Goal: Task Accomplishment & Management: Complete application form

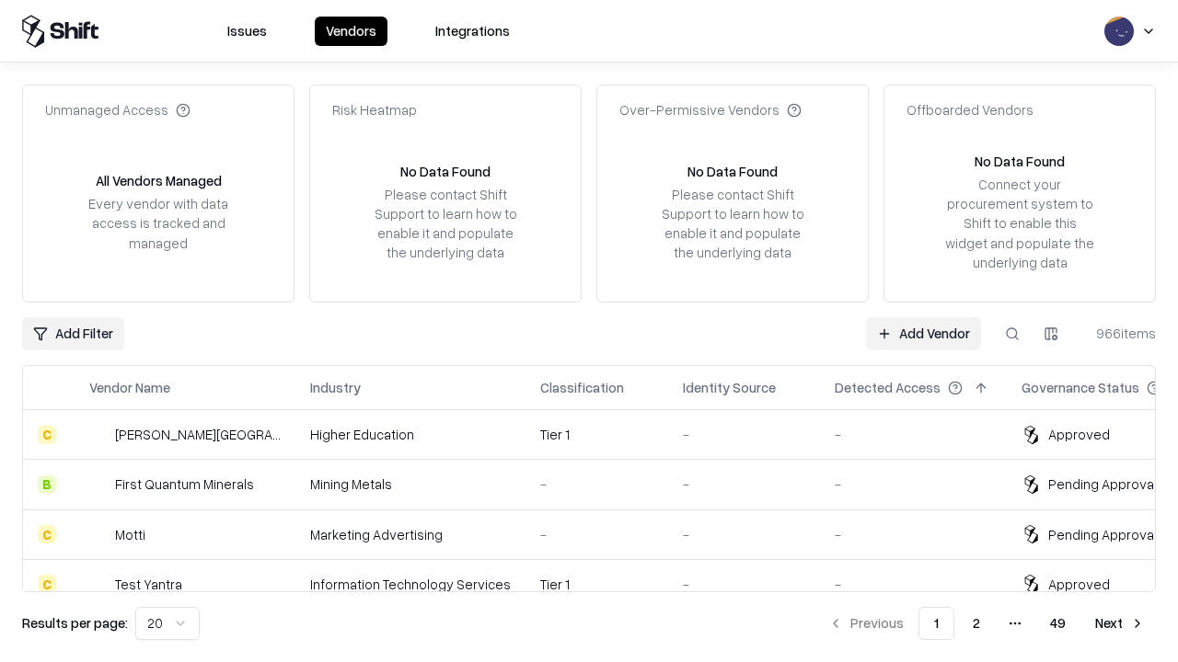
click at [923, 333] on link "Add Vendor" at bounding box center [923, 333] width 115 height 33
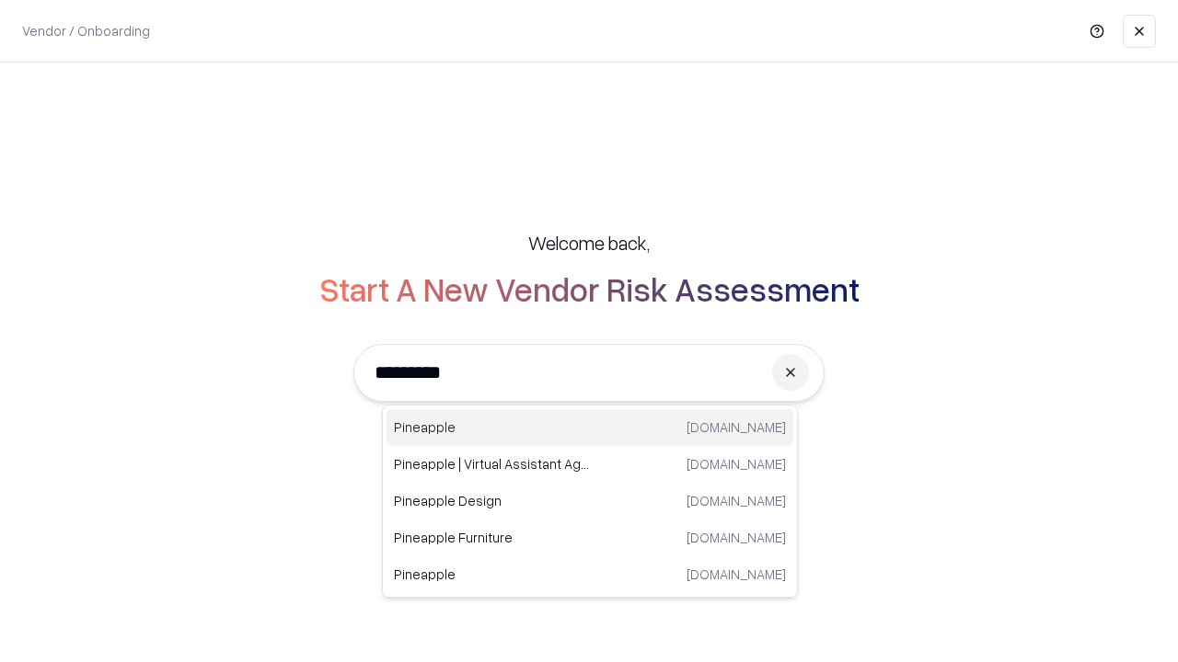
click at [590, 428] on div "Pineapple [DOMAIN_NAME]" at bounding box center [589, 427] width 407 height 37
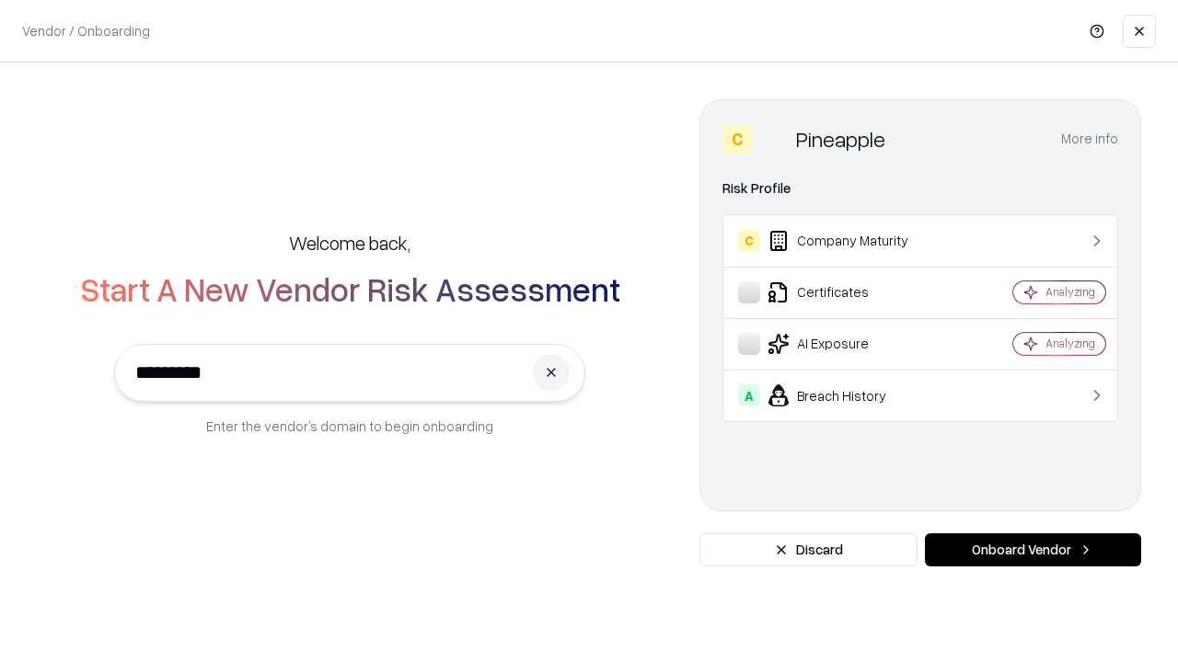
type input "*********"
click at [1032, 550] on button "Onboard Vendor" at bounding box center [1033, 550] width 216 height 33
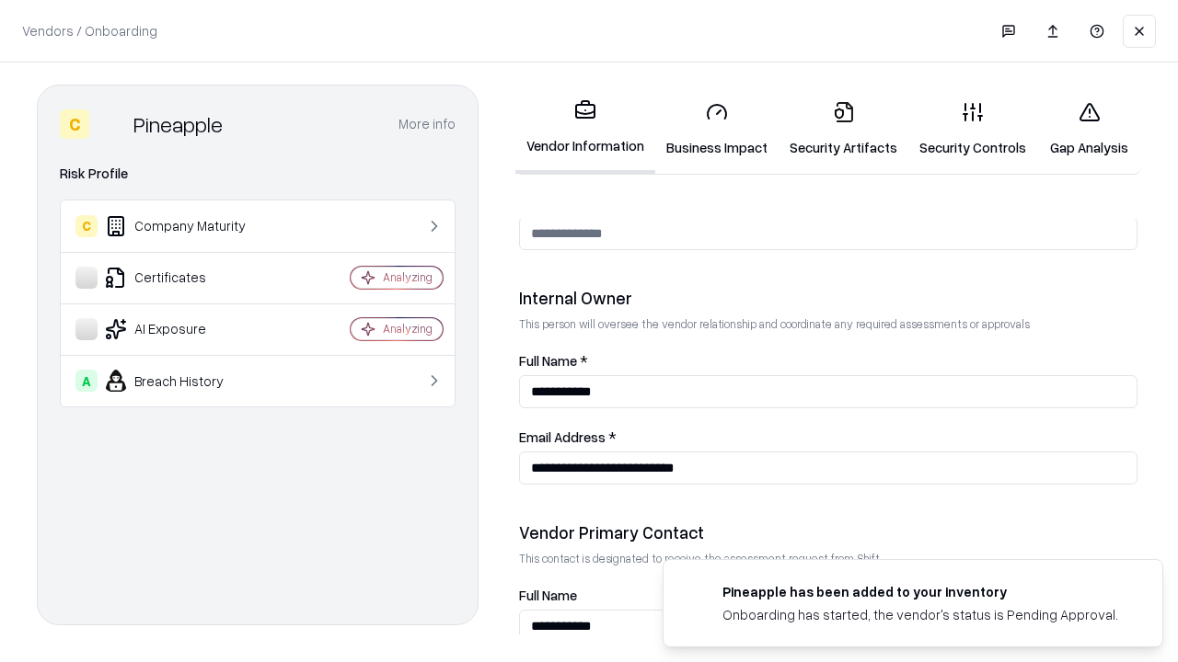
scroll to position [953, 0]
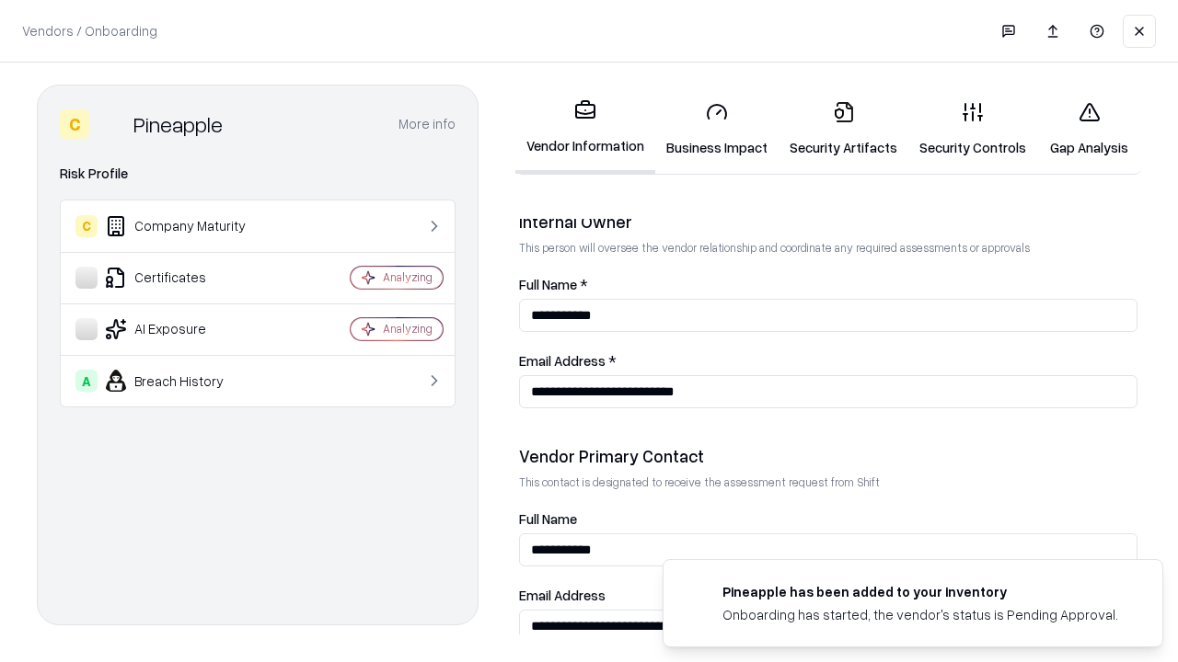
click at [717, 129] on link "Business Impact" at bounding box center [716, 129] width 123 height 86
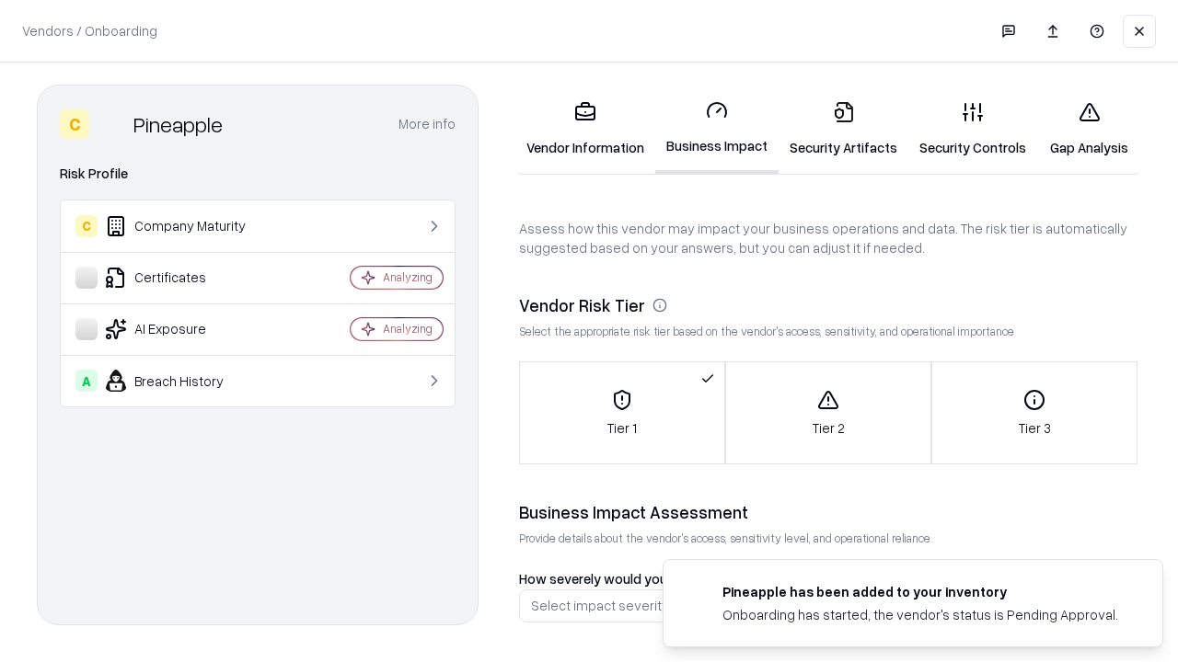
click at [843, 129] on link "Security Artifacts" at bounding box center [843, 129] width 130 height 86
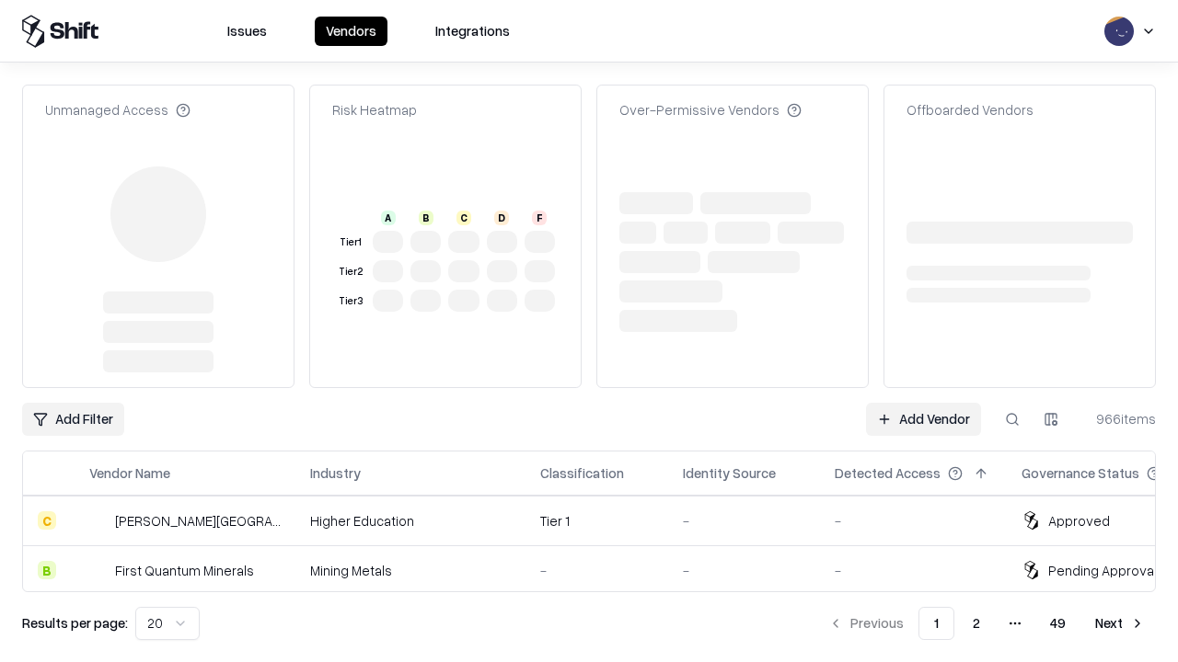
click at [923, 403] on link "Add Vendor" at bounding box center [923, 419] width 115 height 33
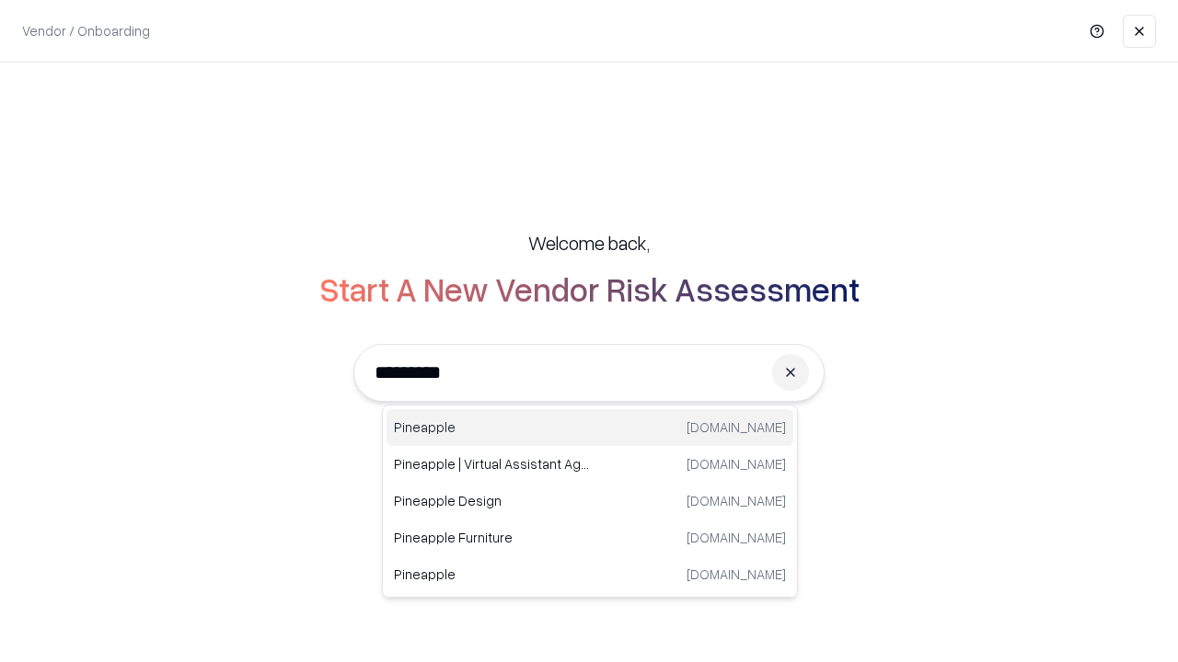
click at [590, 428] on div "Pineapple [DOMAIN_NAME]" at bounding box center [589, 427] width 407 height 37
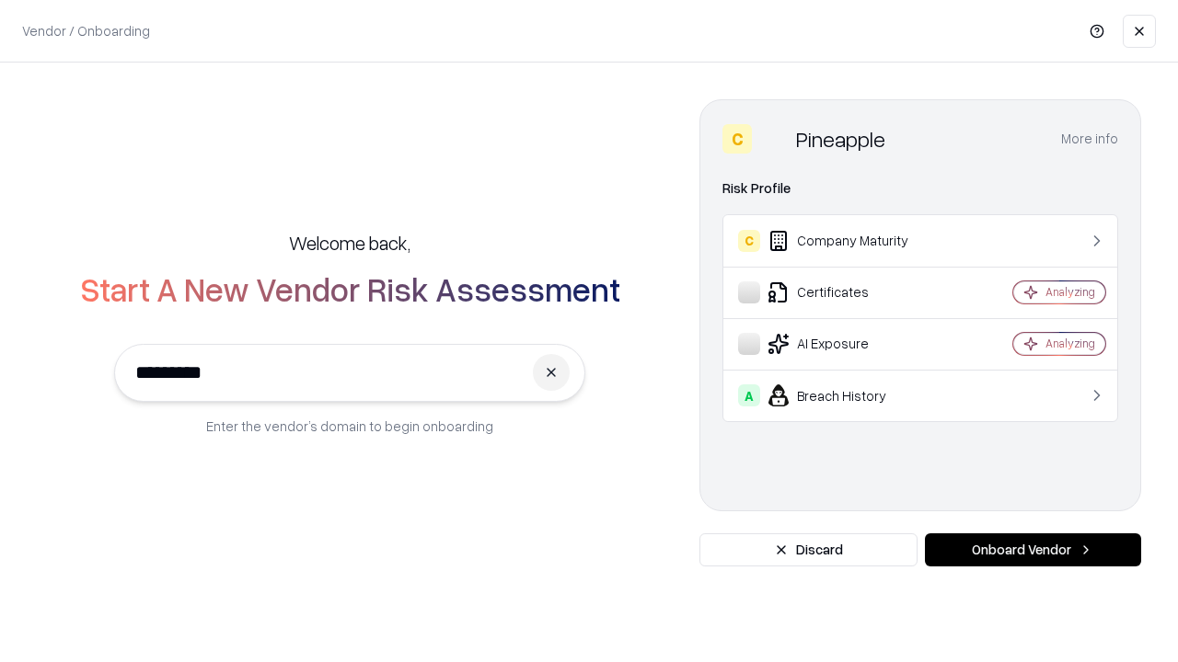
type input "*********"
click at [1032, 550] on button "Onboard Vendor" at bounding box center [1033, 550] width 216 height 33
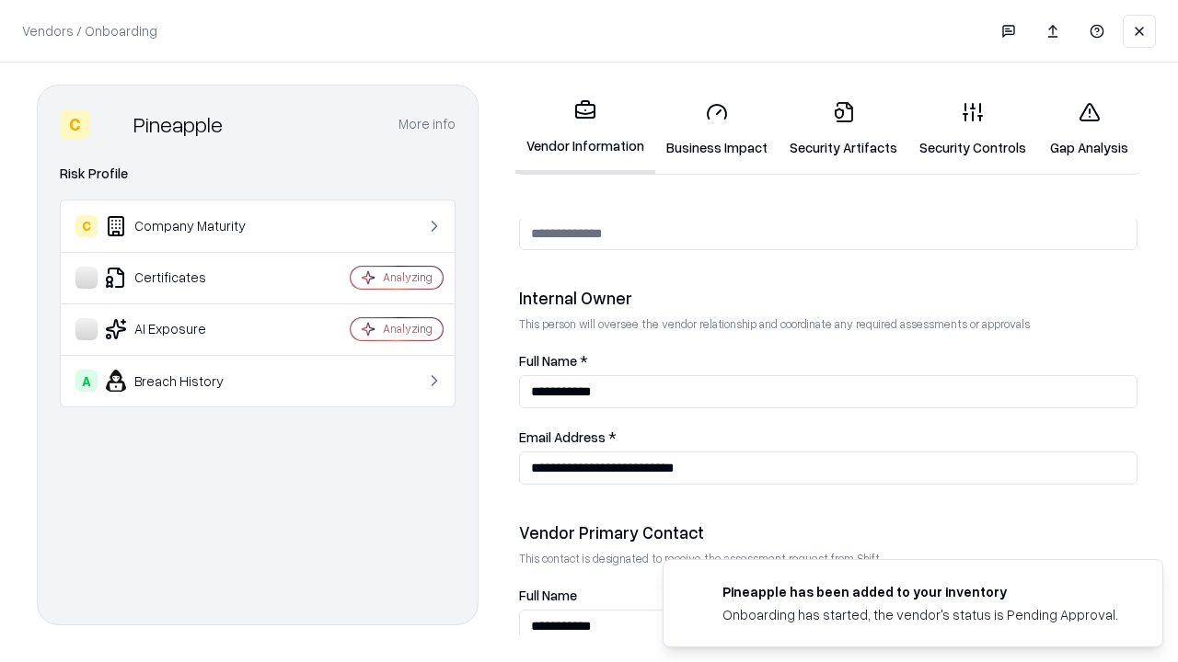
scroll to position [953, 0]
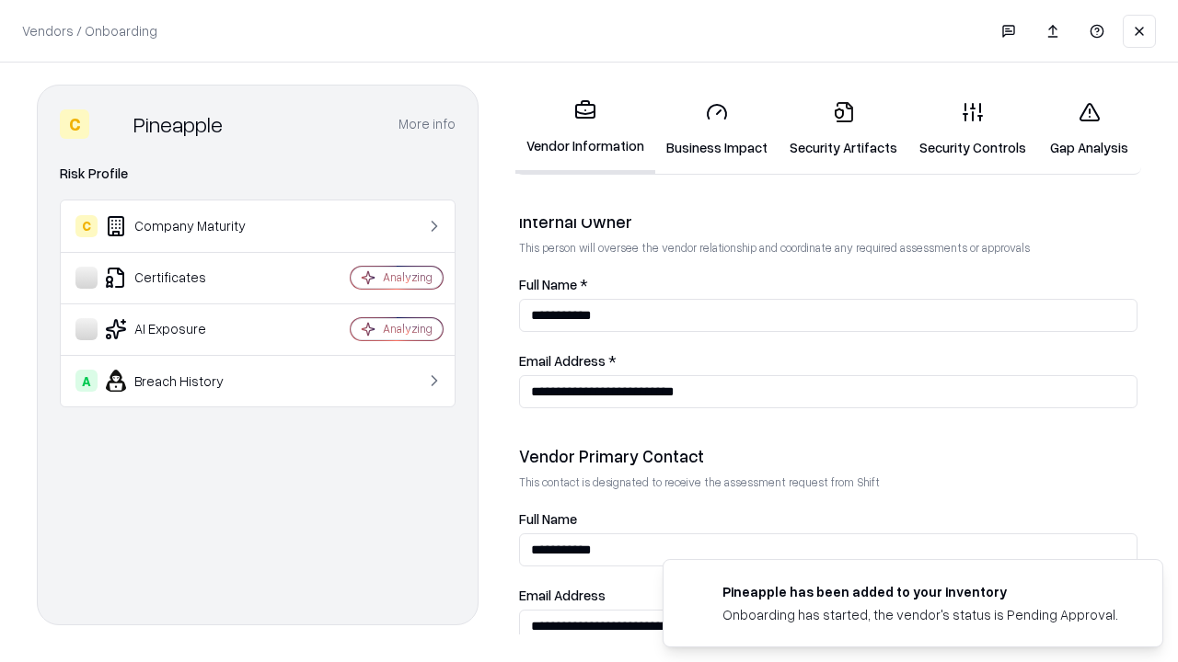
click at [1089, 129] on link "Gap Analysis" at bounding box center [1089, 129] width 104 height 86
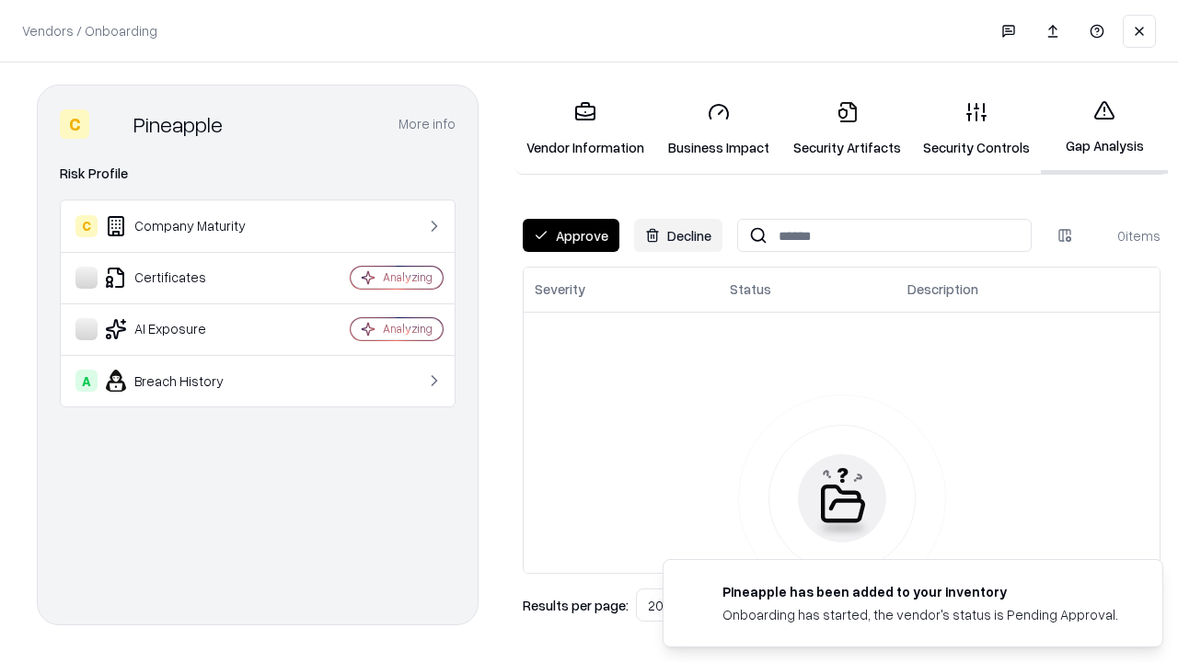
click at [570, 236] on button "Approve" at bounding box center [571, 235] width 97 height 33
